Goal: Information Seeking & Learning: Find specific fact

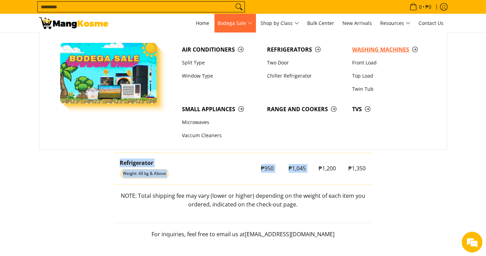
click at [367, 49] on span "Washing Machines" at bounding box center [391, 49] width 78 height 9
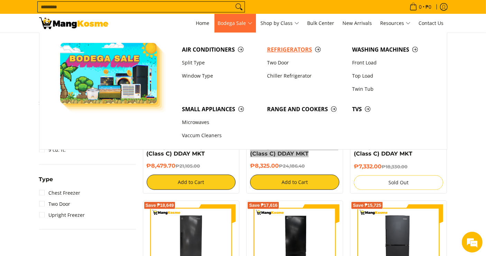
scroll to position [307, 0]
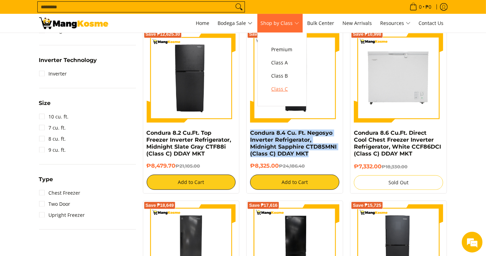
click at [288, 91] on span "Class C" at bounding box center [281, 89] width 21 height 9
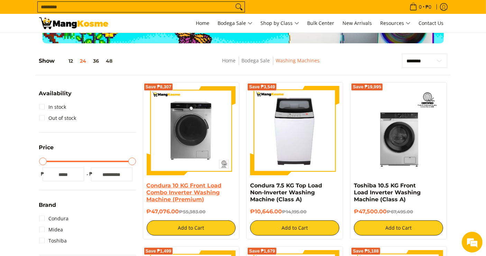
drag, startPoint x: 180, startPoint y: 210, endPoint x: 146, endPoint y: 182, distance: 43.7
click at [147, 182] on div "Condura 10 KG Front Load Combo Inverter Washing Machine (Premium) ₱47,076.00 ₱5…" at bounding box center [191, 208] width 89 height 53
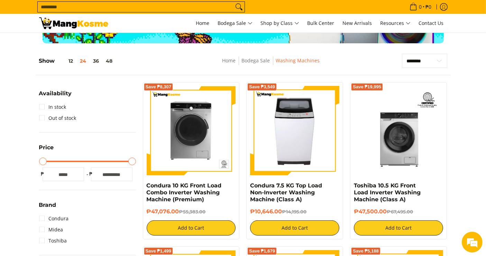
copy div "Condura 10 KG Front Load Combo Inverter Washing Machine (Premium) ₱47,076.00"
click at [201, 10] on input "Search..." at bounding box center [136, 7] width 196 height 10
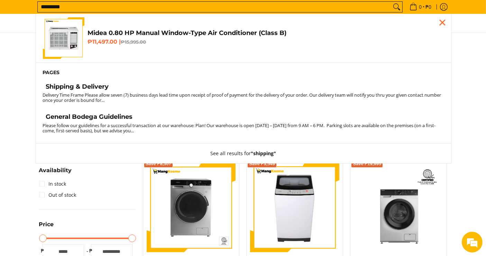
type input "********"
click at [99, 89] on h4 "Shipping & Delivery" at bounding box center [77, 87] width 63 height 8
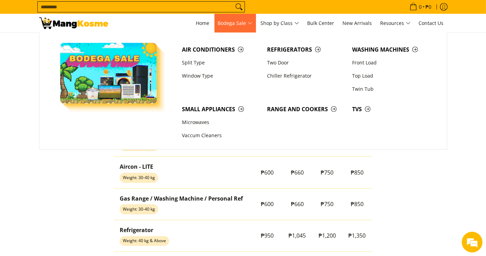
scroll to position [574, 0]
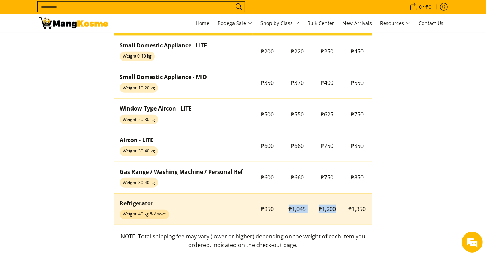
drag, startPoint x: 284, startPoint y: 208, endPoint x: 337, endPoint y: 209, distance: 52.6
click at [337, 209] on tr "Refrigerator Weight: 40 kg & Above ₱950 ₱1,045 ₱1,200 ₱1,350" at bounding box center [243, 208] width 258 height 31
copy tr "₱1,045 ₱1,200"
